Goal: Information Seeking & Learning: Find specific fact

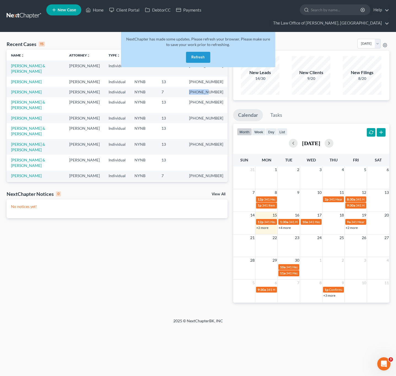
click at [194, 55] on button "Refresh" at bounding box center [198, 57] width 24 height 11
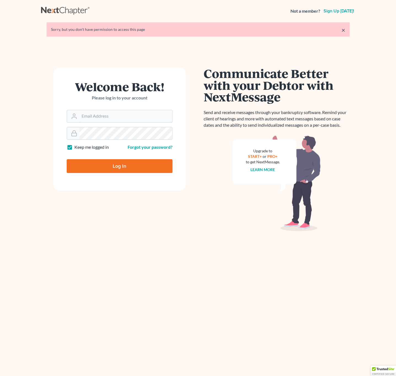
type input "[EMAIL_ADDRESS][DOMAIN_NAME]"
click at [112, 171] on input "Log In" at bounding box center [120, 166] width 106 height 14
type input "Thinking..."
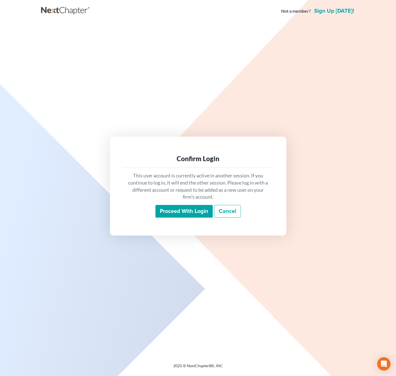
click at [173, 209] on input "Proceed with login" at bounding box center [183, 211] width 57 height 13
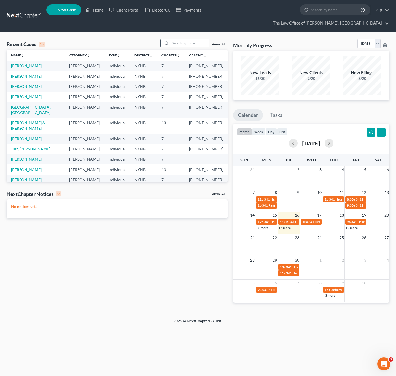
click at [179, 45] on input "search" at bounding box center [190, 43] width 39 height 8
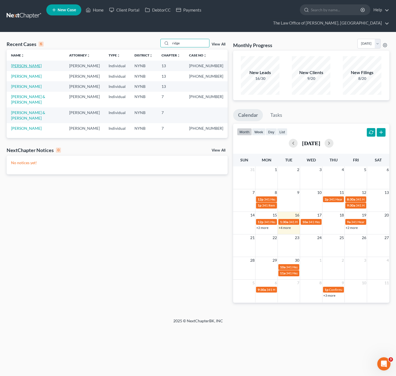
type input "ridge"
click at [26, 67] on link "Ridge, Randall" at bounding box center [26, 65] width 31 height 5
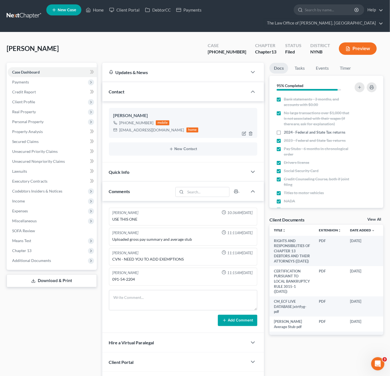
click at [134, 132] on div "Randew0117@aol.com" at bounding box center [151, 130] width 65 height 6
copy div "Randew0117@aol.com"
click at [90, 14] on link "Home" at bounding box center [94, 10] width 23 height 10
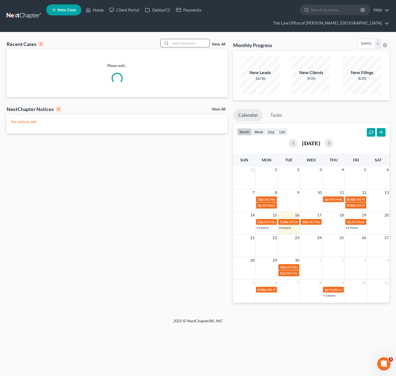
click at [175, 44] on input "search" at bounding box center [190, 43] width 39 height 8
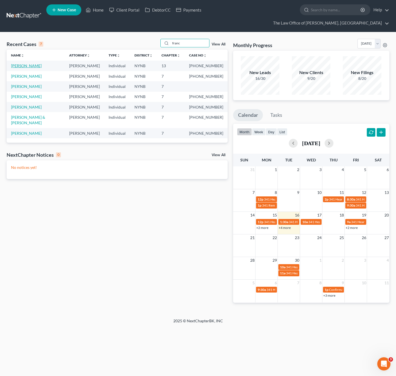
type input "franc"
click at [24, 67] on link "Francis, Robert" at bounding box center [26, 65] width 31 height 5
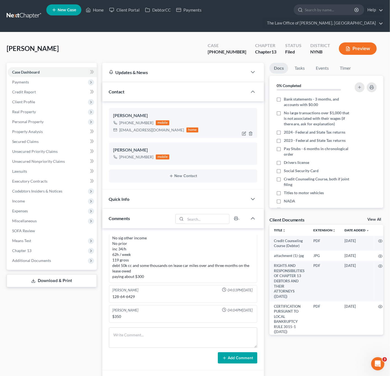
scroll to position [377, 0]
click at [135, 129] on div "bobb2511@gmail.com" at bounding box center [151, 130] width 65 height 6
copy div "bobb2511@gmail.com"
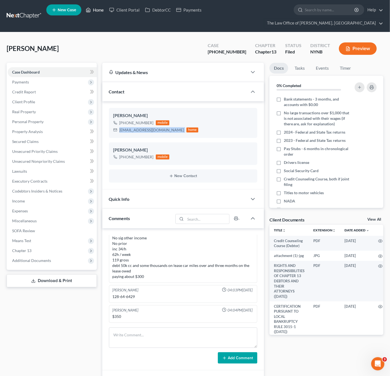
click at [91, 10] on icon at bounding box center [88, 10] width 5 height 7
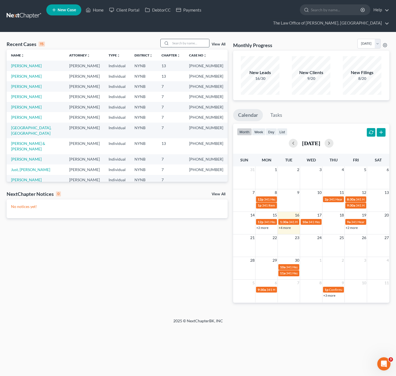
click at [201, 41] on input "search" at bounding box center [190, 43] width 39 height 8
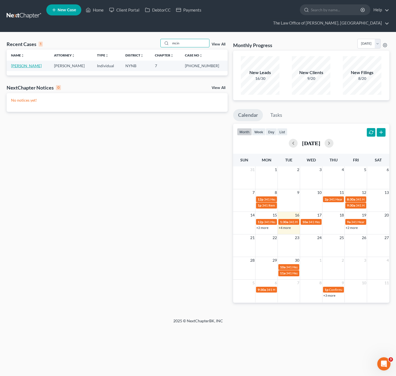
type input "mcin"
click at [28, 65] on link "McIntyre, Rondell" at bounding box center [26, 65] width 31 height 5
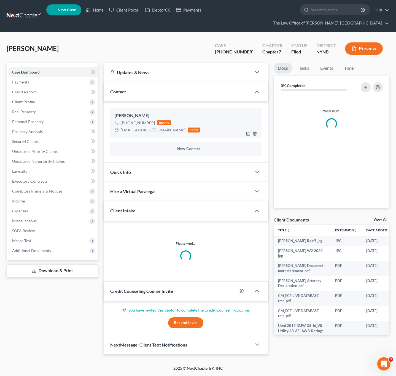
click at [133, 130] on div "rdlife76@gmail.com" at bounding box center [153, 130] width 65 height 6
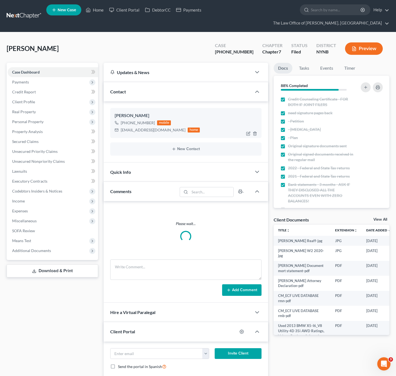
click at [133, 130] on div "rdlife76@gmail.com" at bounding box center [153, 130] width 65 height 6
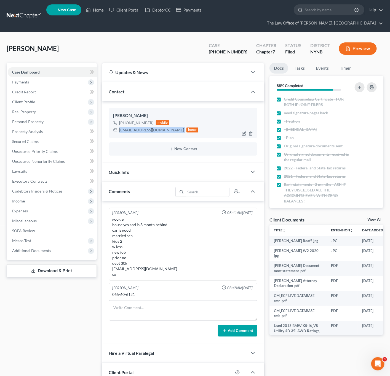
scroll to position [103, 0]
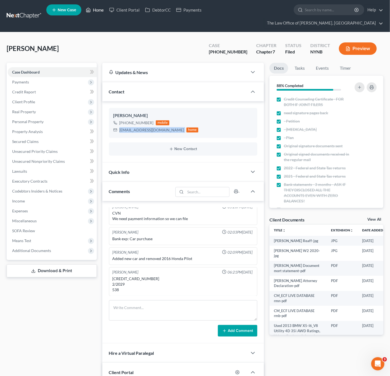
drag, startPoint x: 100, startPoint y: 8, endPoint x: 89, endPoint y: 14, distance: 12.8
click at [100, 8] on link "Home" at bounding box center [94, 10] width 23 height 10
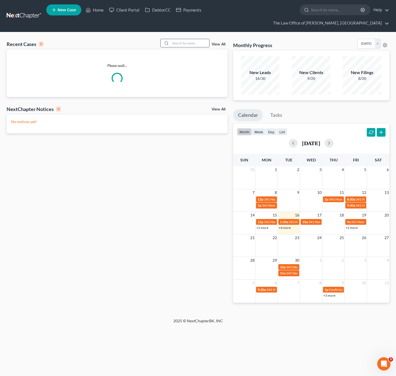
click at [192, 44] on input "search" at bounding box center [190, 43] width 39 height 8
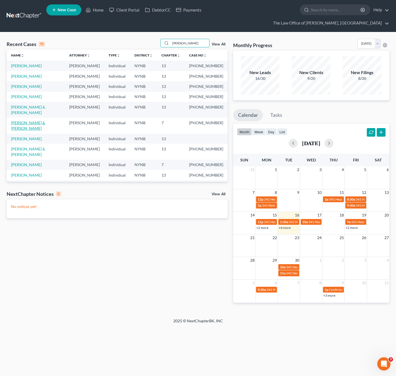
type input "roberts"
click at [27, 131] on link "Roberts, Sean & Holly" at bounding box center [28, 125] width 34 height 10
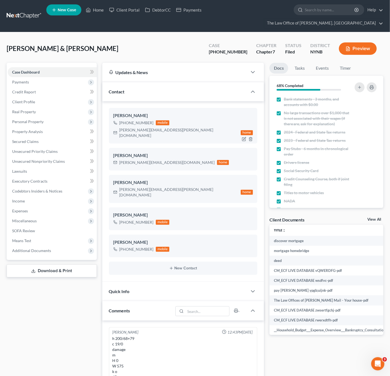
scroll to position [31, 0]
click at [123, 131] on div "roberts.holly@hotmail.com" at bounding box center [178, 132] width 119 height 11
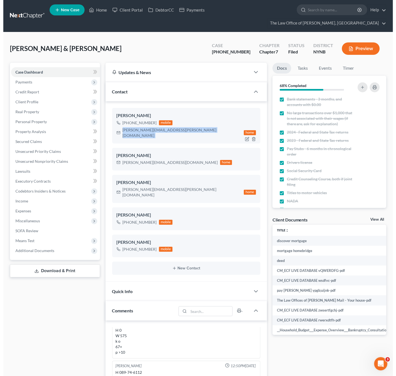
scroll to position [436, 0]
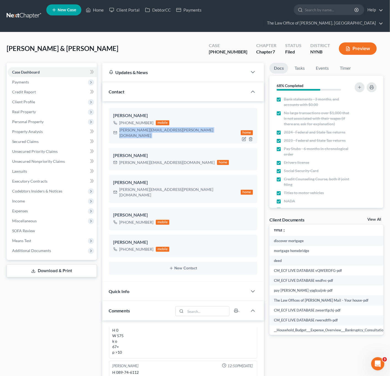
copy div "roberts.holly@hotmail.com"
click at [98, 12] on link "Home" at bounding box center [94, 10] width 23 height 10
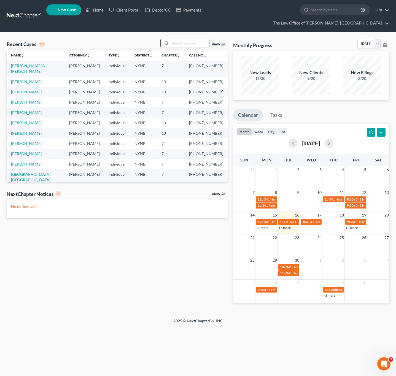
click at [188, 45] on input "search" at bounding box center [190, 43] width 39 height 8
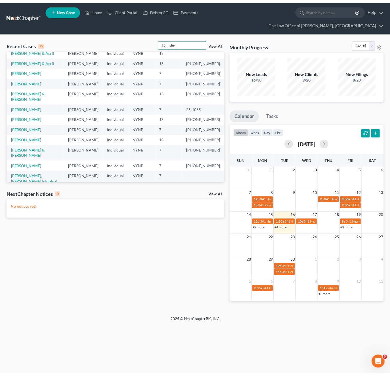
scroll to position [37, 0]
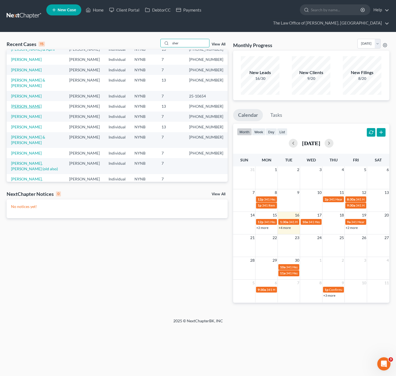
type input "sher"
click at [36, 104] on link "Sherman, Stephanie" at bounding box center [26, 106] width 31 height 5
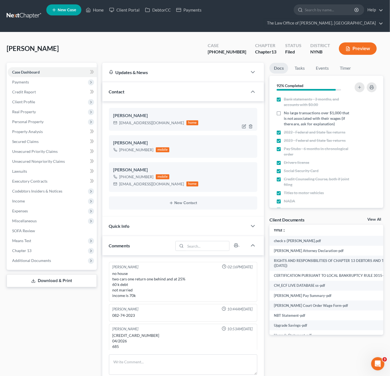
scroll to position [4, 0]
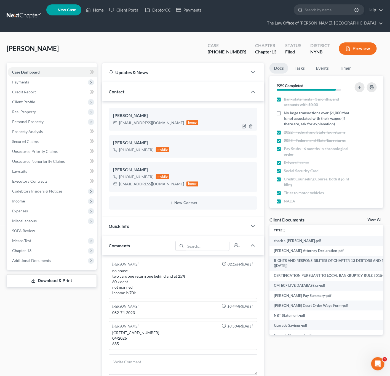
click at [138, 123] on div "stephaniesherman0416@gmail.com" at bounding box center [151, 123] width 65 height 6
copy div "stephaniesherman0416@gmail.com"
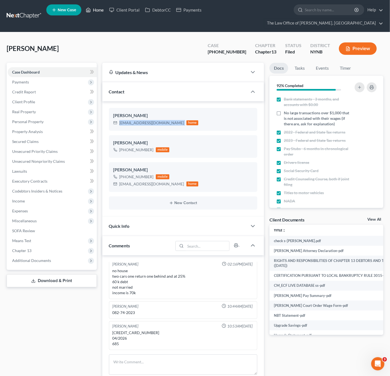
click at [91, 12] on icon at bounding box center [88, 10] width 5 height 7
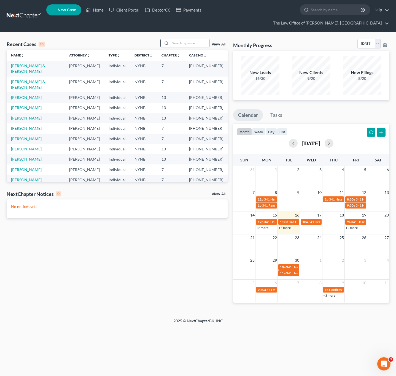
click at [195, 46] on input "search" at bounding box center [190, 43] width 39 height 8
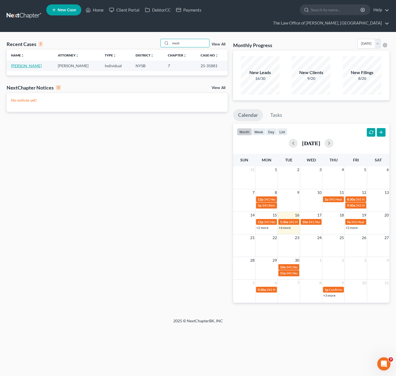
type input "most"
click at [25, 65] on link "Mostacero, Cristhian" at bounding box center [26, 65] width 31 height 5
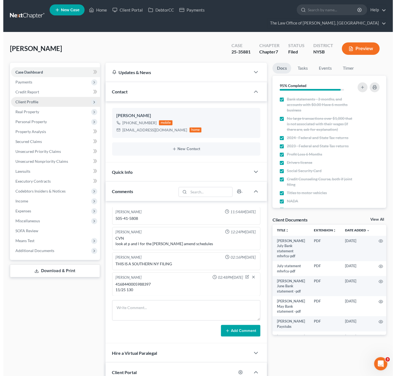
scroll to position [599, 0]
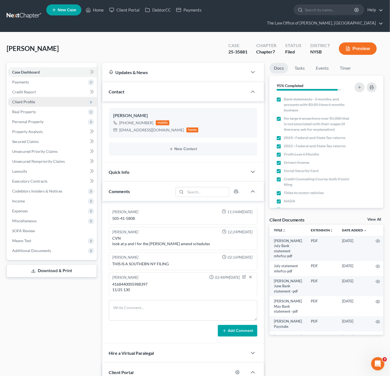
click at [53, 102] on span "Client Profile" at bounding box center [52, 102] width 89 height 10
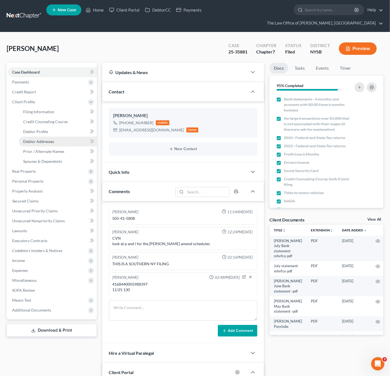
click at [60, 143] on link "Debtor Addresses" at bounding box center [58, 142] width 78 height 10
